Goal: Task Accomplishment & Management: Manage account settings

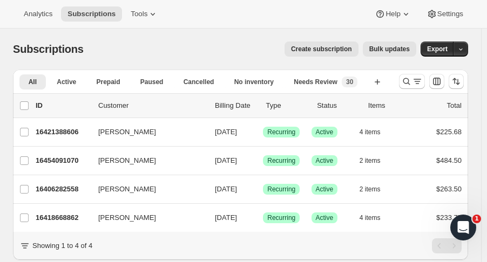
click at [410, 82] on icon "Search and filter results" at bounding box center [406, 81] width 7 height 7
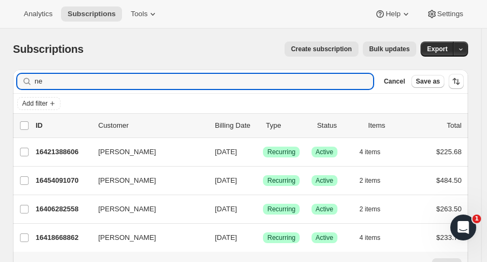
type input "n"
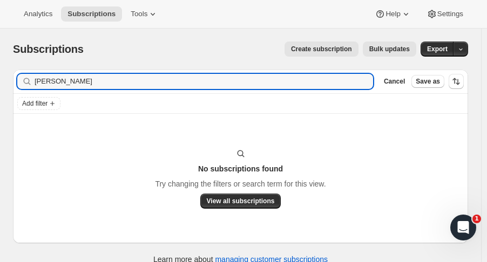
click at [39, 83] on input "allison john" at bounding box center [204, 81] width 338 height 15
type input "alison john"
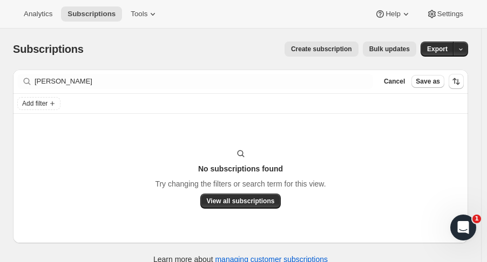
click at [397, 83] on span "Cancel" at bounding box center [394, 81] width 21 height 9
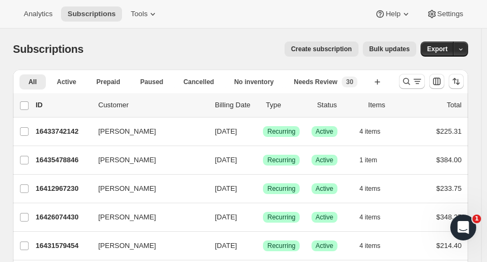
click at [407, 81] on icon "Search and filter results" at bounding box center [406, 81] width 11 height 11
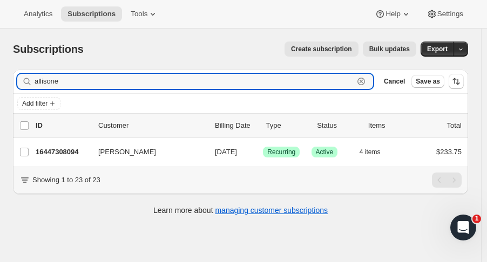
type input "allisone"
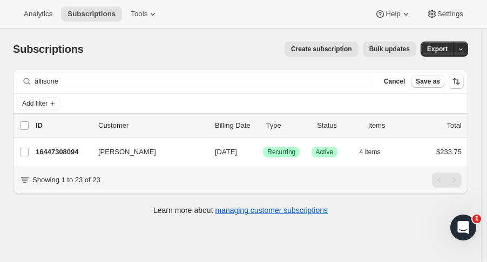
click at [68, 150] on p "16447308094" at bounding box center [63, 152] width 54 height 11
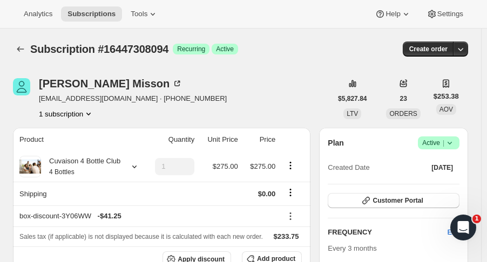
click at [459, 150] on div "Plan Success Active | Created Date May 16, 2019" at bounding box center [394, 156] width 132 height 39
click at [459, 148] on span "Success Active |" at bounding box center [439, 143] width 42 height 13
click at [457, 176] on button "Cancel subscription" at bounding box center [444, 182] width 67 height 17
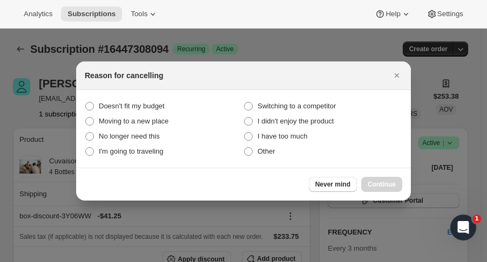
click at [145, 140] on span "No longer need this" at bounding box center [129, 136] width 61 height 8
click at [86, 133] on this "No longer need this" at bounding box center [85, 132] width 1 height 1
radio this "true"
click at [372, 185] on span "Continue" at bounding box center [382, 184] width 28 height 9
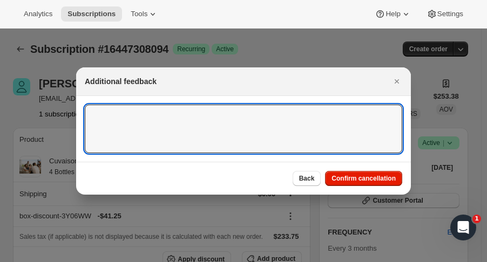
click at [340, 106] on textarea ":ri4:" at bounding box center [243, 129] width 317 height 49
type textarea "S"
click at [366, 183] on button "Confirm cancellation" at bounding box center [363, 178] width 77 height 15
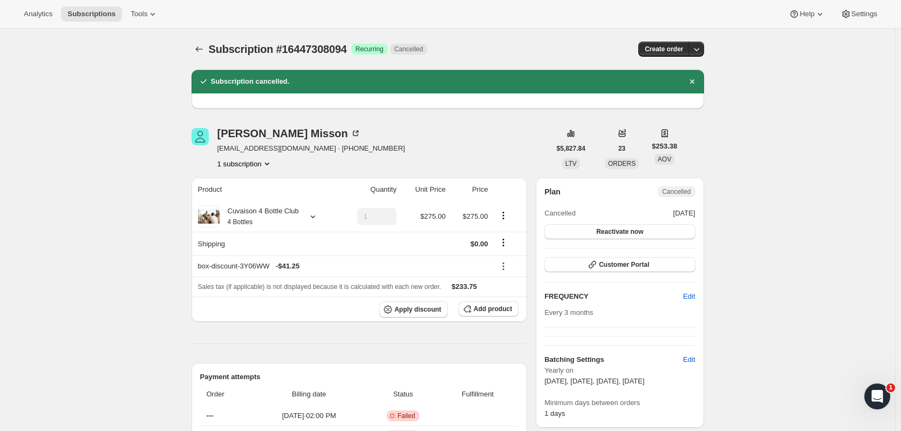
click at [197, 50] on icon "Subscriptions" at bounding box center [199, 49] width 11 height 11
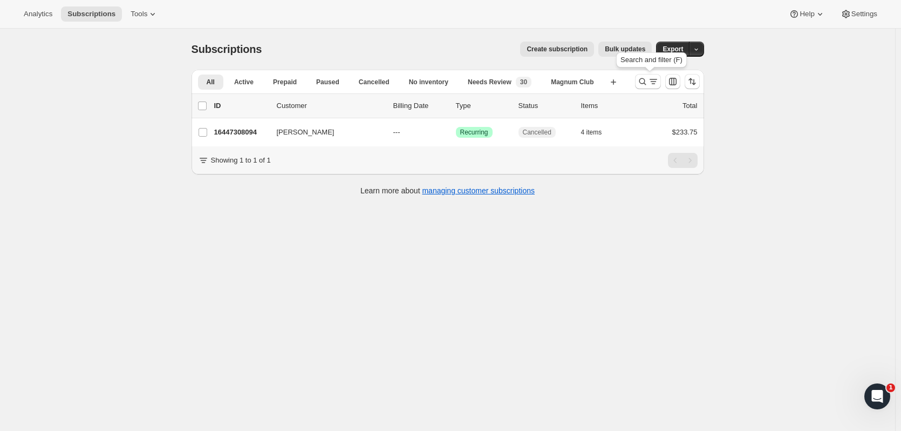
click at [486, 83] on icon "Search and filter results" at bounding box center [642, 81] width 11 height 11
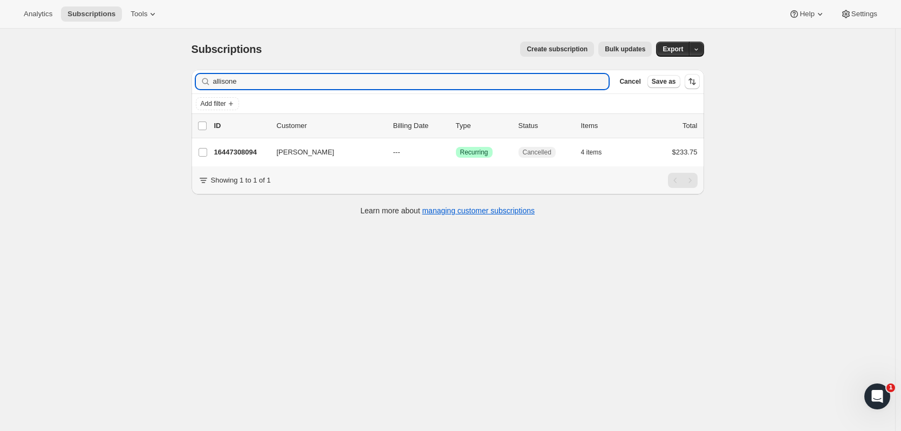
drag, startPoint x: 277, startPoint y: 87, endPoint x: 154, endPoint y: 83, distance: 123.1
click at [154, 83] on div "Subscriptions. This page is ready Subscriptions Create subscription Bulk update…" at bounding box center [447, 244] width 895 height 431
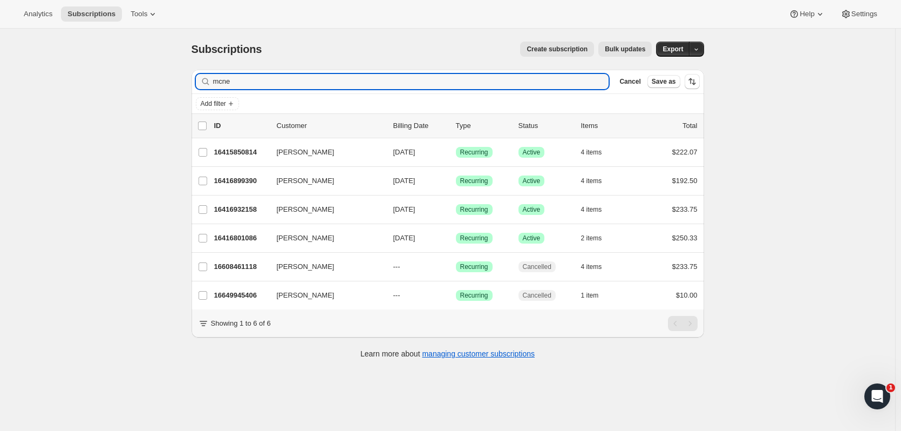
type input "mcne"
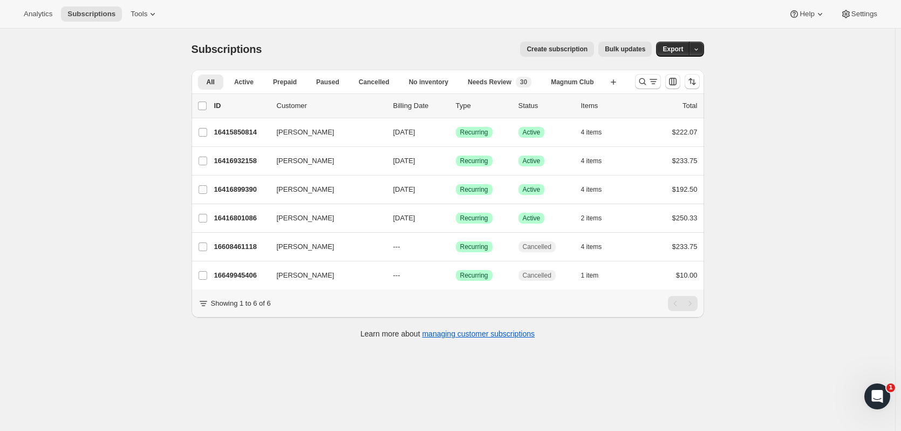
click at [642, 83] on icon "Search and filter results" at bounding box center [642, 81] width 7 height 7
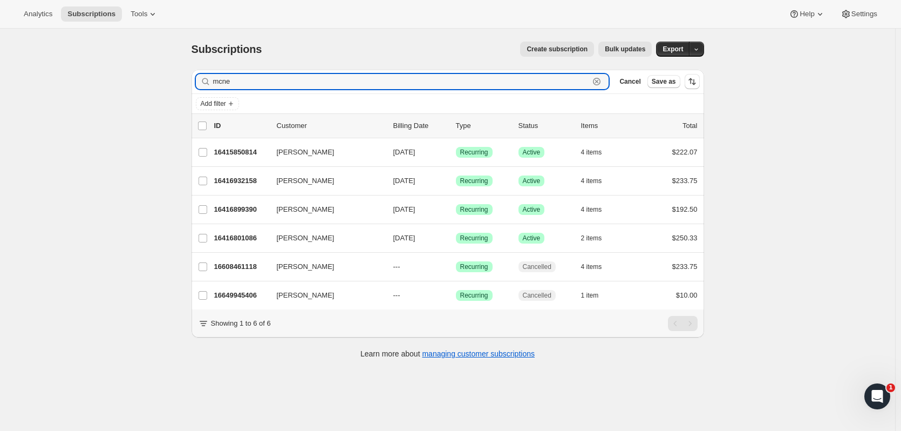
drag, startPoint x: 232, startPoint y: 82, endPoint x: 158, endPoint y: 71, distance: 75.2
click at [153, 73] on div "Subscriptions. This page is ready Subscriptions Create subscription Bulk update…" at bounding box center [447, 244] width 895 height 431
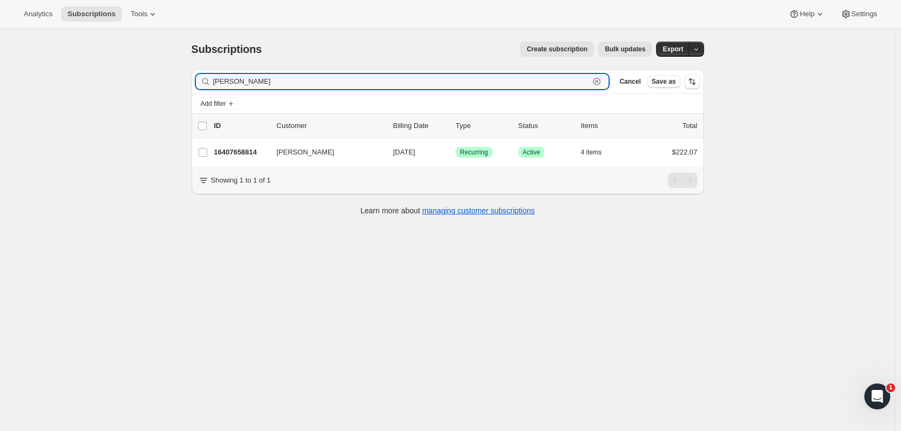
type input "[PERSON_NAME]"
click at [236, 146] on div "16407658814 [PERSON_NAME] [DATE] Success Recurring Success Active 4 items $222.…" at bounding box center [456, 152] width 484 height 15
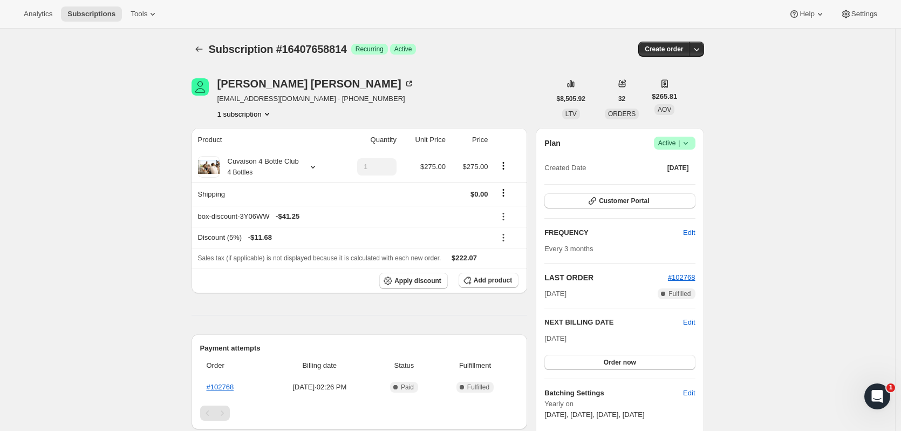
click at [692, 49] on button "button" at bounding box center [696, 49] width 15 height 15
click at [691, 142] on icon at bounding box center [686, 143] width 11 height 11
click at [686, 186] on span "Cancel subscription" at bounding box center [678, 183] width 61 height 8
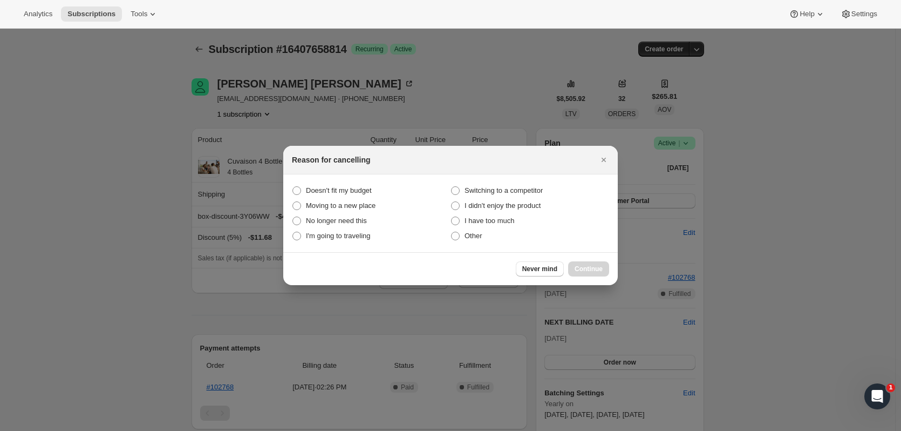
click at [377, 190] on label "Doesn't fit my budget" at bounding box center [371, 190] width 159 height 15
click at [293, 187] on budget "Doesn't fit my budget" at bounding box center [293, 186] width 1 height 1
radio budget "true"
click at [596, 264] on button "Continue" at bounding box center [588, 268] width 41 height 15
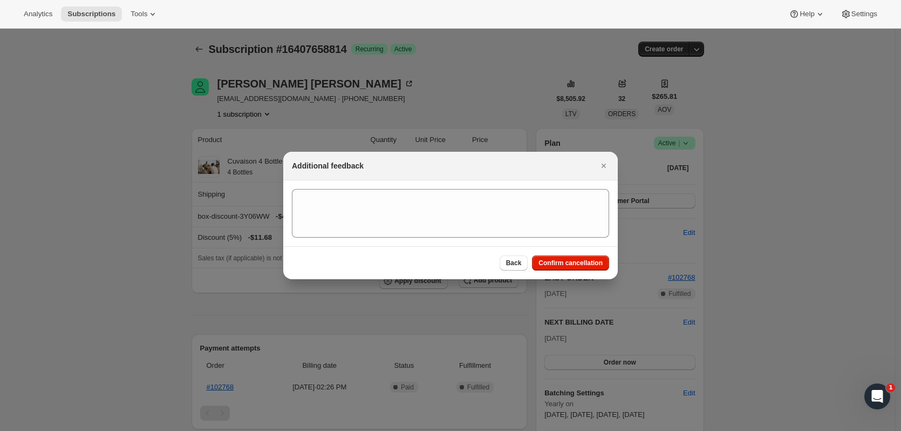
click at [596, 264] on span "Confirm cancellation" at bounding box center [571, 263] width 64 height 9
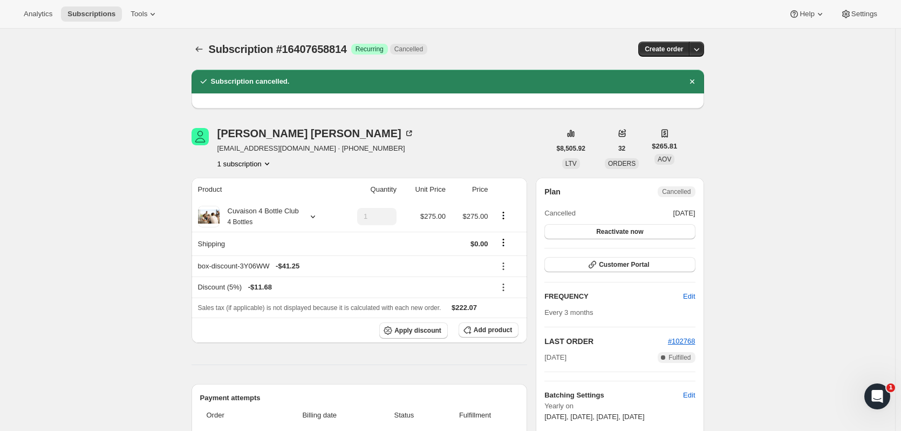
click at [205, 47] on icon "Subscriptions" at bounding box center [199, 49] width 11 height 11
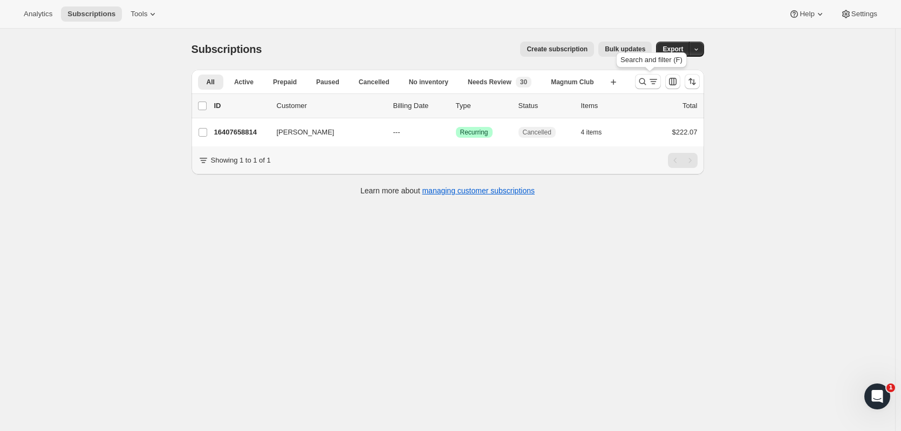
click at [643, 83] on icon "Search and filter results" at bounding box center [642, 81] width 7 height 7
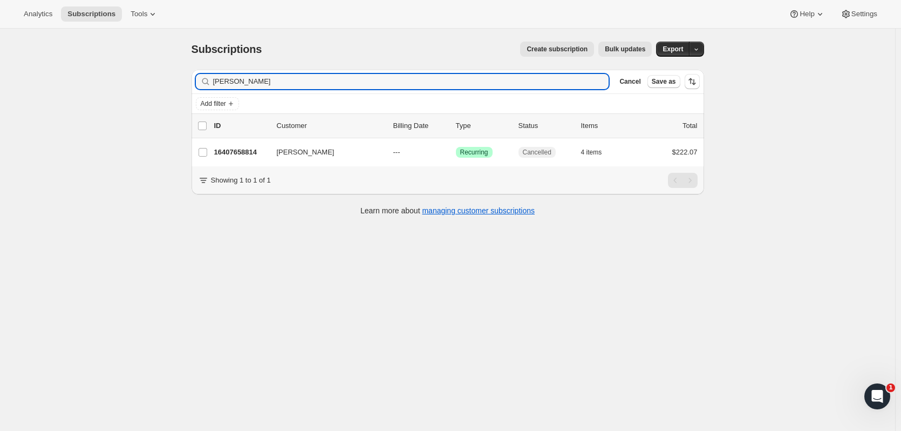
drag, startPoint x: 264, startPoint y: 80, endPoint x: 130, endPoint y: 91, distance: 134.8
click at [130, 91] on div "Subscriptions. This page is ready Subscriptions Create subscription Bulk update…" at bounding box center [447, 244] width 895 height 431
type input "allisone"
click at [245, 157] on p "16447308094" at bounding box center [241, 152] width 54 height 11
